Goal: Information Seeking & Learning: Learn about a topic

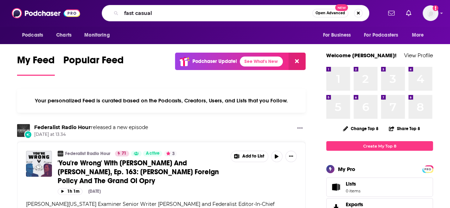
type input "fast casual"
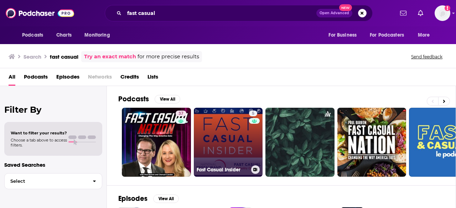
click at [207, 130] on link "5 Fast Casual Insider" at bounding box center [228, 142] width 69 height 69
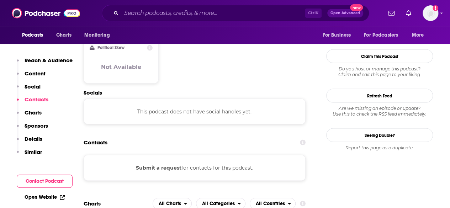
scroll to position [623, 0]
click at [161, 163] on button "Submit a request" at bounding box center [159, 167] width 46 height 8
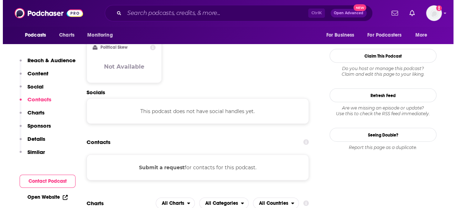
scroll to position [0, 0]
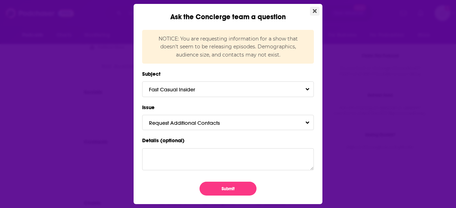
click at [313, 11] on icon "Close" at bounding box center [315, 11] width 4 height 4
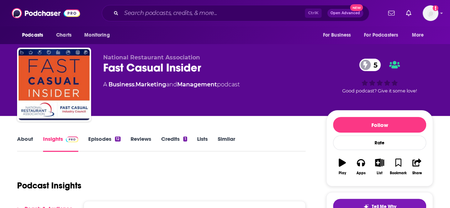
drag, startPoint x: 206, startPoint y: 165, endPoint x: 160, endPoint y: 159, distance: 46.7
